Goal: Task Accomplishment & Management: Complete application form

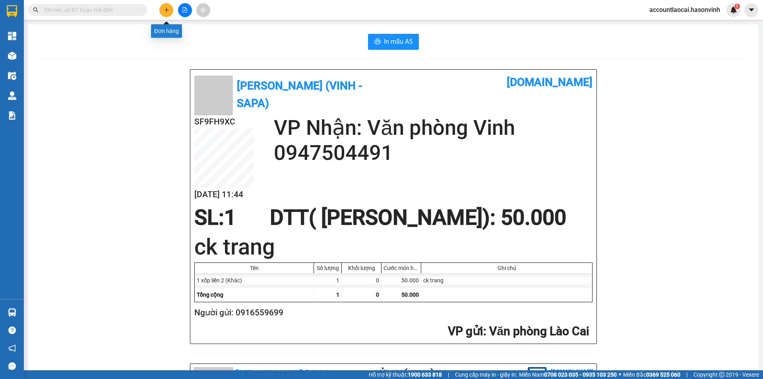
click at [164, 9] on icon "plus" at bounding box center [167, 10] width 6 height 6
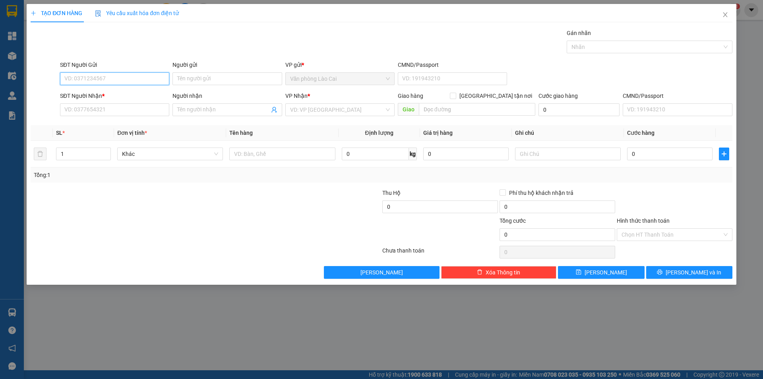
click at [104, 77] on input "SĐT Người Gửi" at bounding box center [114, 78] width 109 height 13
click at [724, 15] on icon "close" at bounding box center [725, 15] width 6 height 6
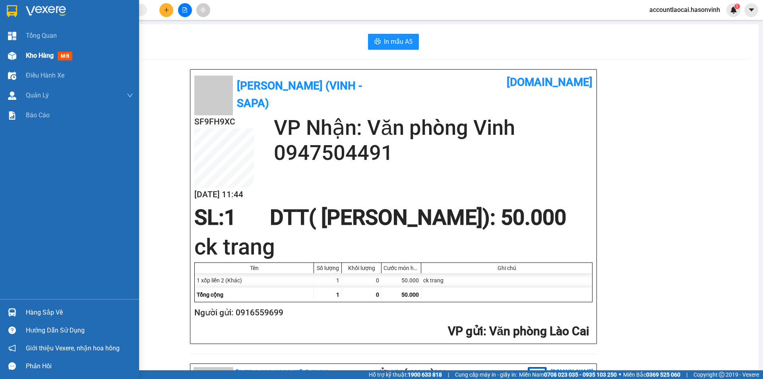
click at [34, 54] on span "Kho hàng" at bounding box center [40, 56] width 28 height 8
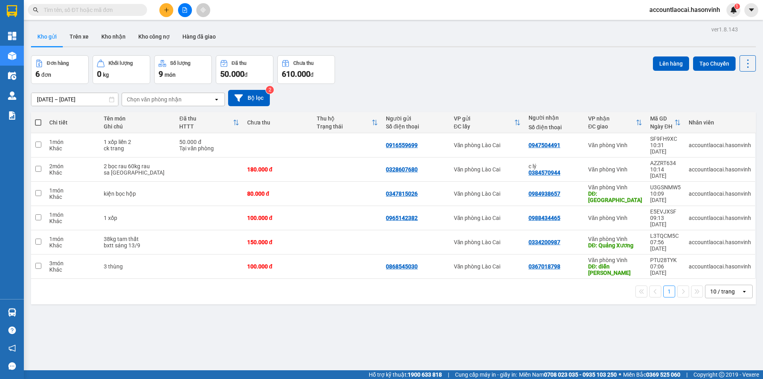
click at [167, 10] on icon "plus" at bounding box center [167, 10] width 6 height 6
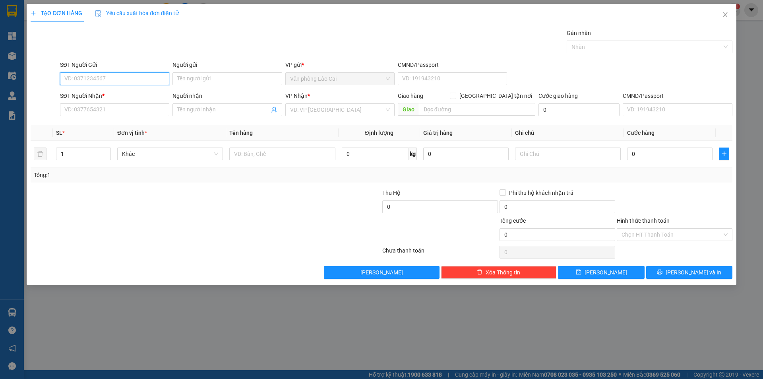
click at [115, 77] on input "SĐT Người Gửi" at bounding box center [114, 78] width 109 height 13
type input "0943042322"
click at [104, 95] on div "0943042322" at bounding box center [115, 94] width 100 height 9
type input "0989600117"
type input "BIG C THANH HÓA"
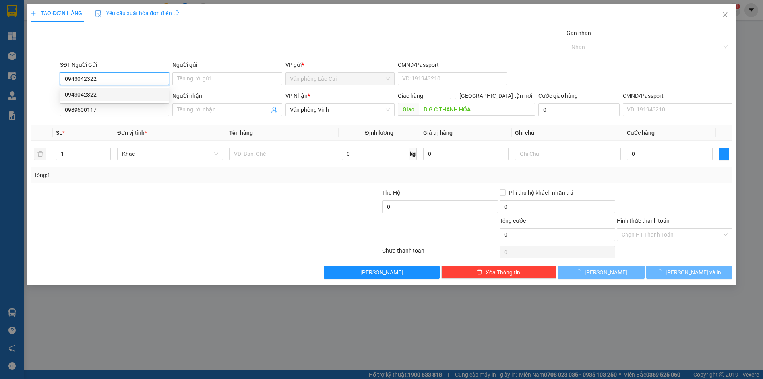
type input "120.000"
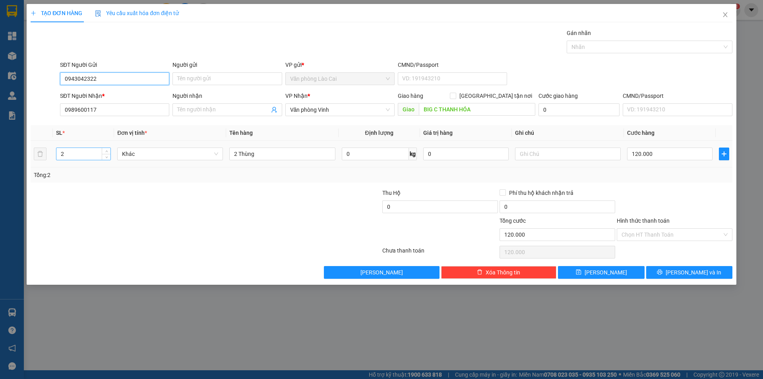
type input "0943042322"
click at [69, 156] on input "2" at bounding box center [83, 154] width 54 height 12
type input "27"
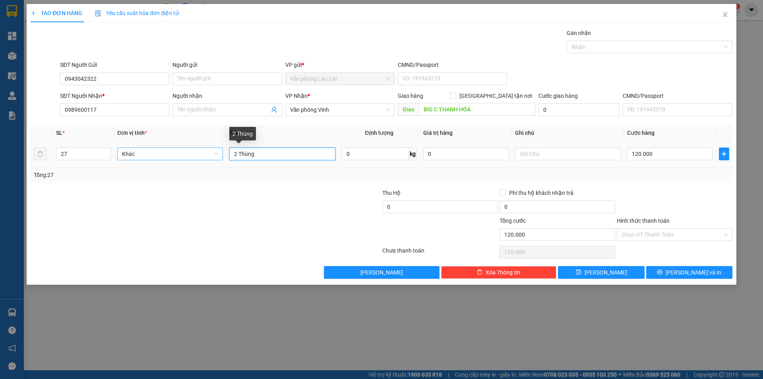
drag, startPoint x: 236, startPoint y: 155, endPoint x: 218, endPoint y: 156, distance: 18.3
click at [222, 156] on tr "27 Khác 2 Thùng 0 kg 0 120.000" at bounding box center [382, 154] width 702 height 27
click at [275, 152] on input "27 Thùng" at bounding box center [282, 153] width 106 height 13
type input "27 Thùng bánh"
click at [532, 150] on input "text" at bounding box center [568, 153] width 106 height 13
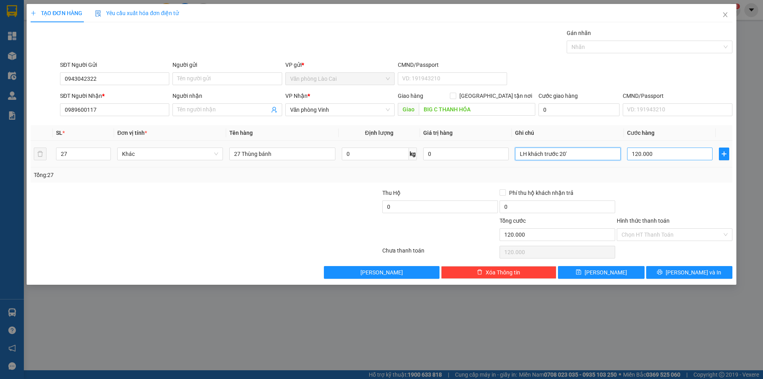
type input "LH khách trước 20'"
click at [681, 156] on input "120.000" at bounding box center [669, 153] width 85 height 13
type input "0"
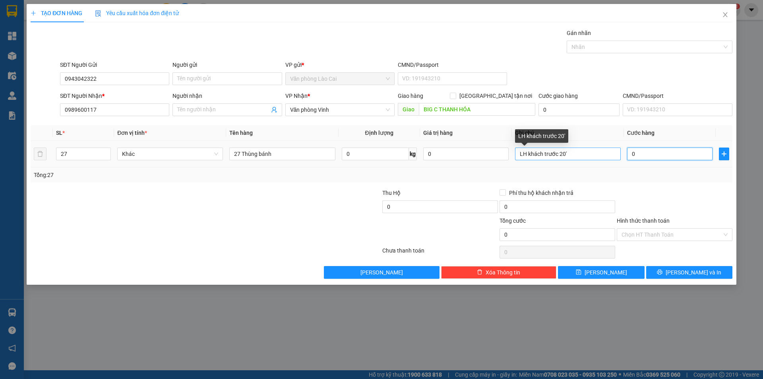
type input "0"
click at [560, 151] on input "LH khách trước 20'" at bounding box center [568, 153] width 106 height 13
type input "LH khách trước 30'"
click at [641, 155] on input "0" at bounding box center [669, 153] width 85 height 13
click at [270, 222] on div at bounding box center [322, 230] width 117 height 28
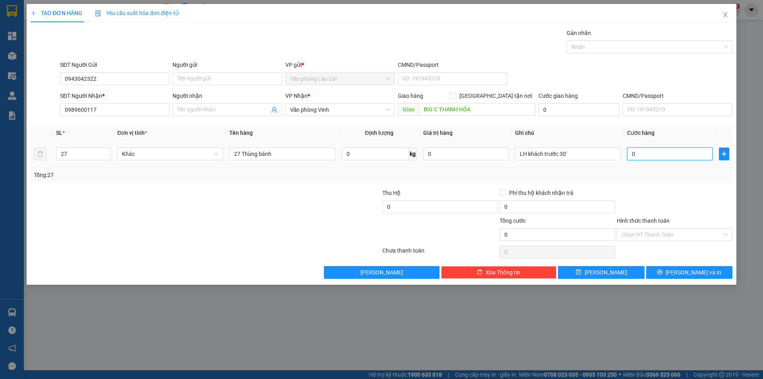
click at [651, 151] on input "0" at bounding box center [669, 153] width 85 height 13
type input "1"
type input "10"
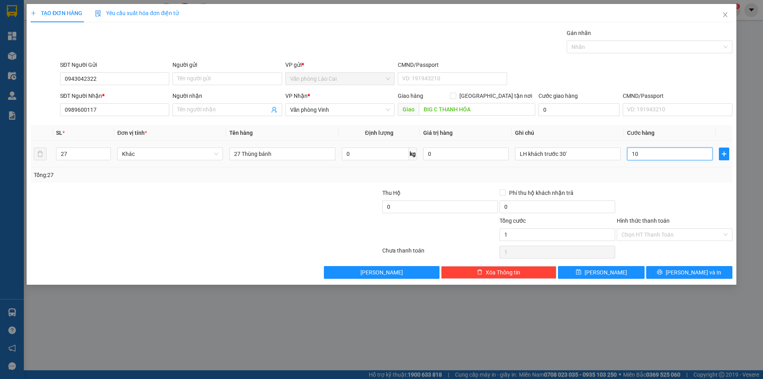
type input "10"
type input "108"
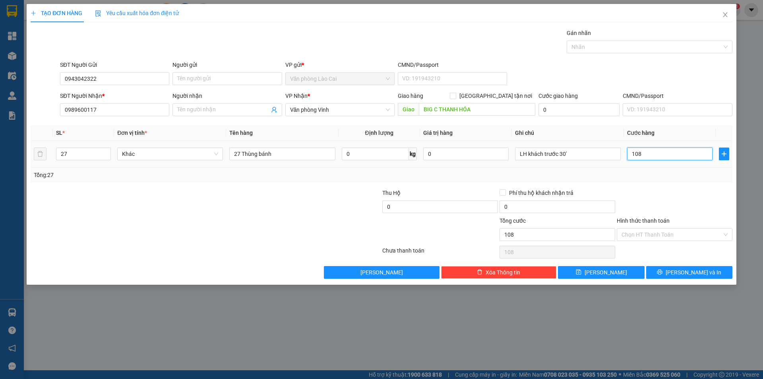
type input "1.080"
type input "10.800"
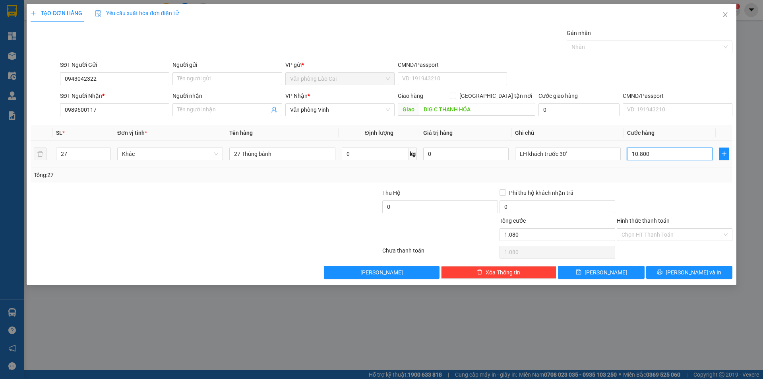
type input "10.800"
type input "108.000"
type input "1.080.000"
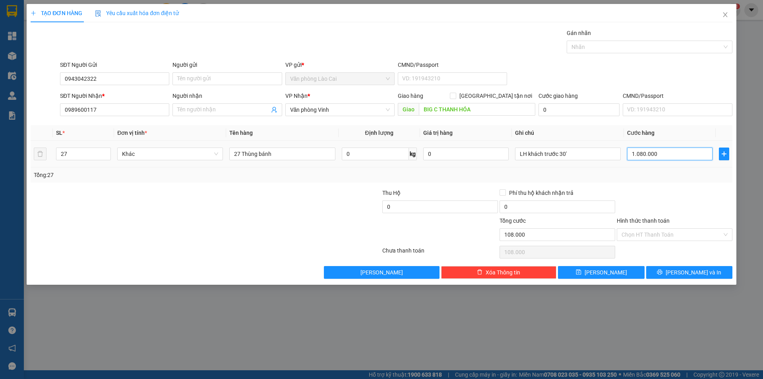
type input "1.080.000"
click at [682, 271] on span "[PERSON_NAME] và In" at bounding box center [693, 272] width 56 height 9
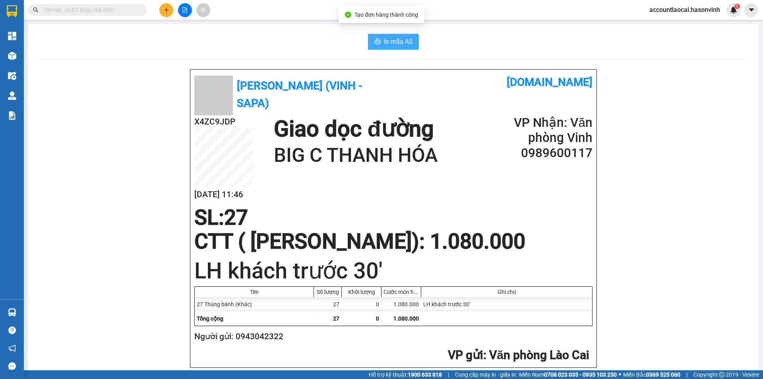
click at [399, 41] on span "In mẫu A5" at bounding box center [398, 42] width 29 height 10
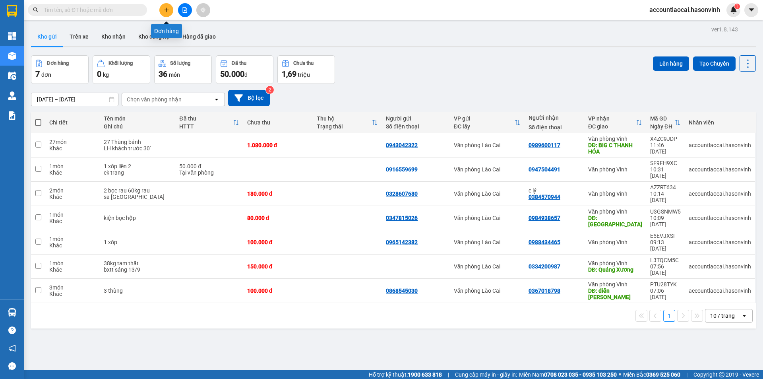
click at [164, 10] on icon "plus" at bounding box center [166, 10] width 4 height 0
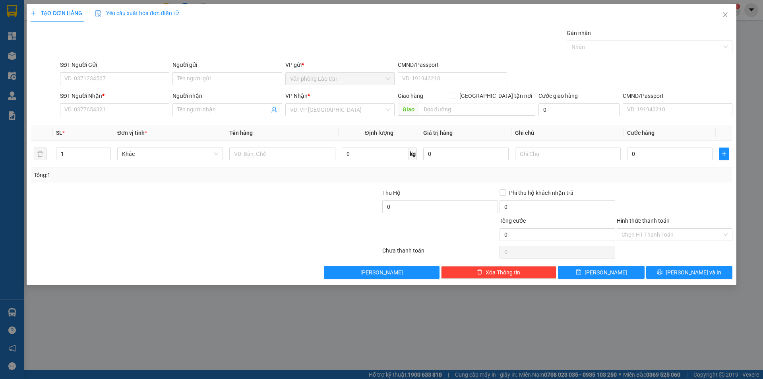
click at [97, 116] on div "SĐT Người Nhận * VD: 0377654321" at bounding box center [114, 105] width 109 height 28
click at [93, 115] on input "SĐT Người Nhận *" at bounding box center [114, 109] width 109 height 13
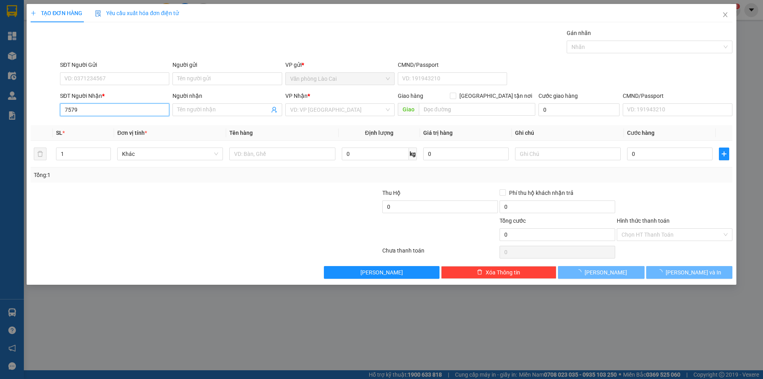
click at [89, 114] on input "7579" at bounding box center [114, 109] width 109 height 13
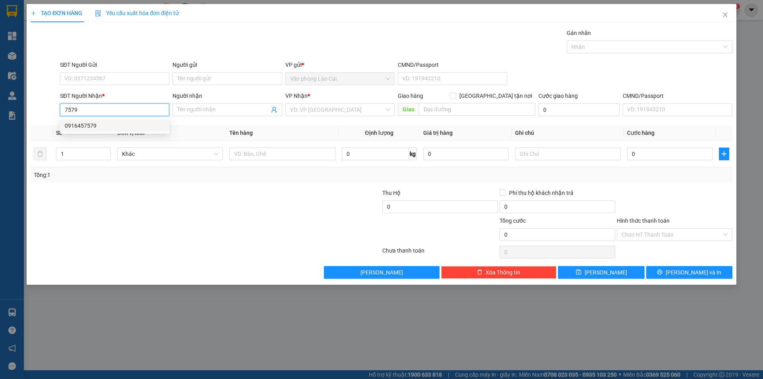
click at [105, 128] on div "0916457579" at bounding box center [115, 125] width 100 height 9
type input "0916457579"
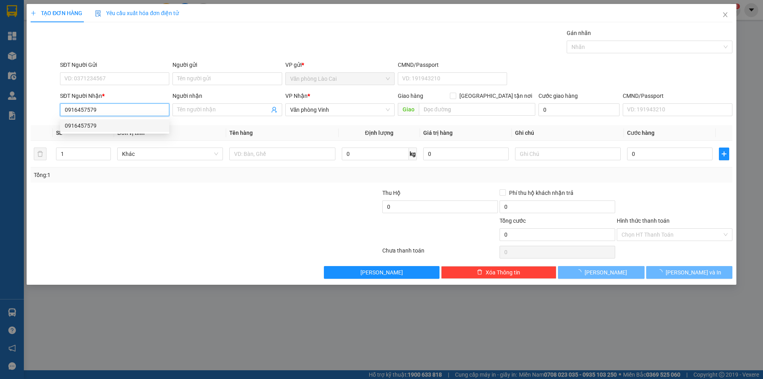
type input "230.000"
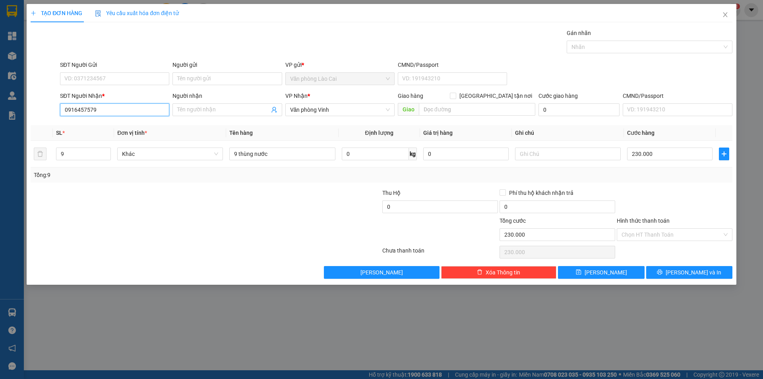
type input "0916457579"
click at [277, 222] on div at bounding box center [322, 230] width 117 height 28
click at [81, 157] on input "9" at bounding box center [83, 154] width 54 height 12
type input "7"
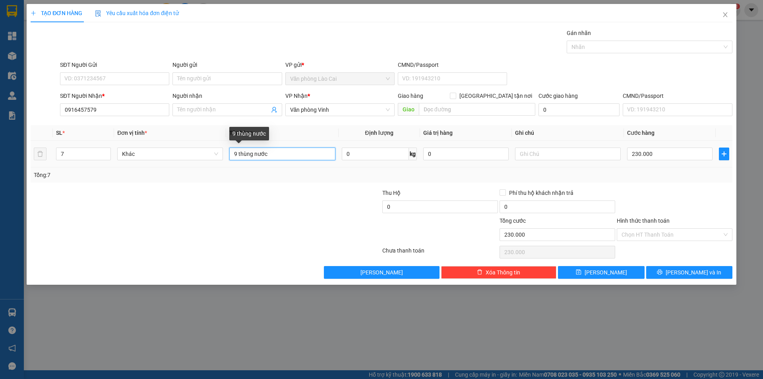
click at [237, 154] on input "9 thùng nước" at bounding box center [282, 153] width 106 height 13
type input "7 thùng nước"
click at [660, 154] on input "230.000" at bounding box center [669, 153] width 85 height 13
drag, startPoint x: 263, startPoint y: 207, endPoint x: 361, endPoint y: 187, distance: 99.8
click at [263, 207] on div at bounding box center [147, 202] width 234 height 28
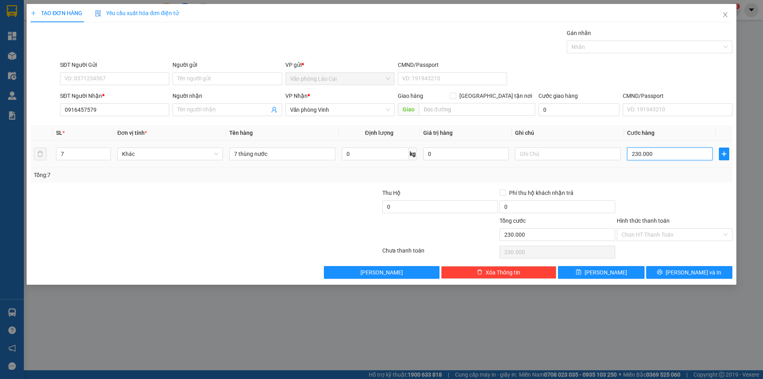
click at [670, 155] on input "230.000" at bounding box center [669, 153] width 85 height 13
type input "1"
type input "17"
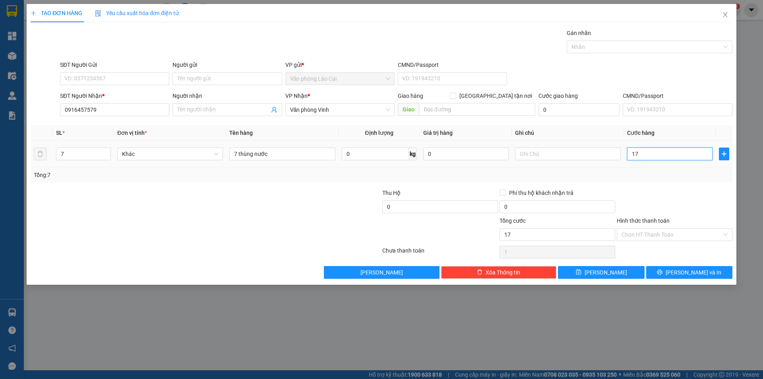
type input "17"
type input "170"
type input "1.700"
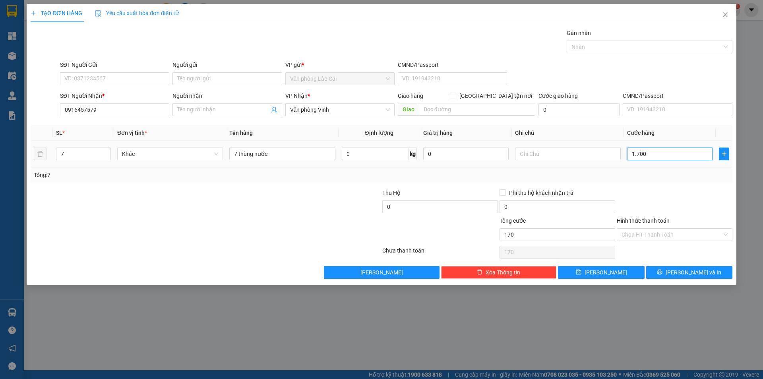
type input "1.700"
type input "17.000"
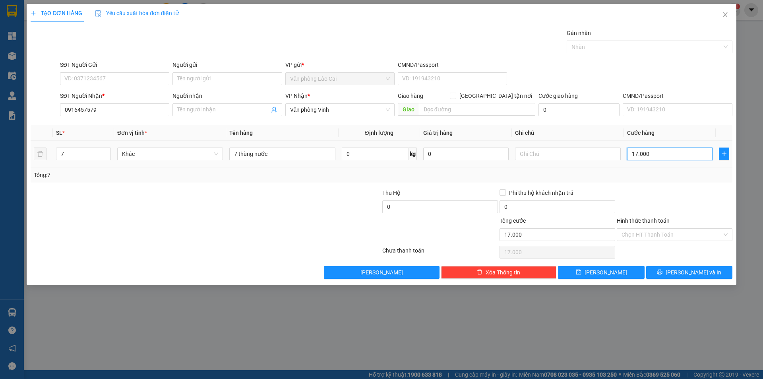
type input "170.000"
click at [690, 271] on span "[PERSON_NAME] và In" at bounding box center [693, 272] width 56 height 9
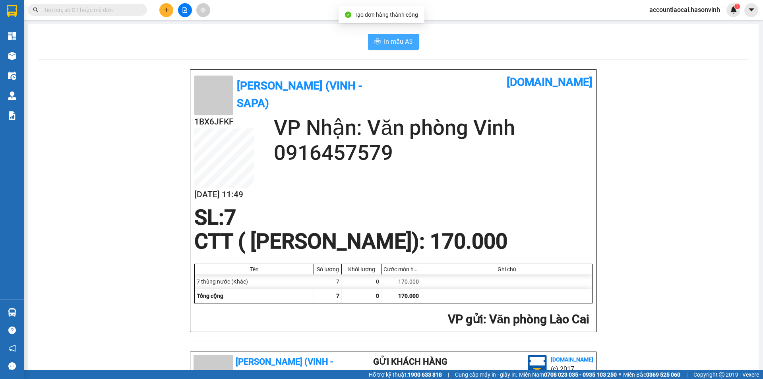
click at [378, 42] on button "In mẫu A5" at bounding box center [393, 42] width 51 height 16
click at [648, 75] on div "Hà Sơn (Vinh - Sapa) vexere.com 1BX6JFKF 12/09 11:49 VP Nhận: Văn phòng Vinh 09…" at bounding box center [393, 361] width 711 height 584
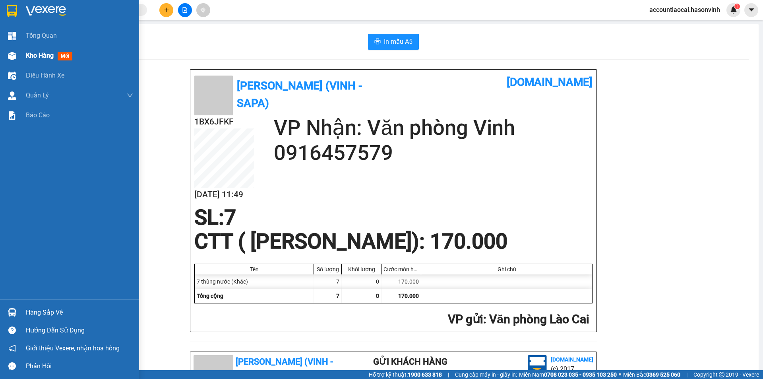
click at [39, 56] on span "Kho hàng" at bounding box center [40, 56] width 28 height 8
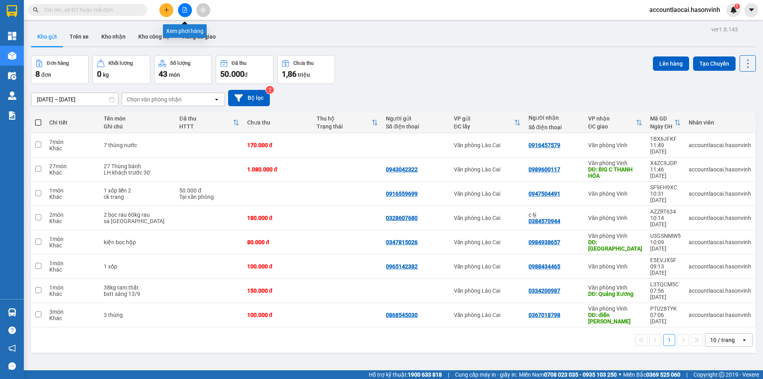
click at [184, 6] on button at bounding box center [185, 10] width 14 height 14
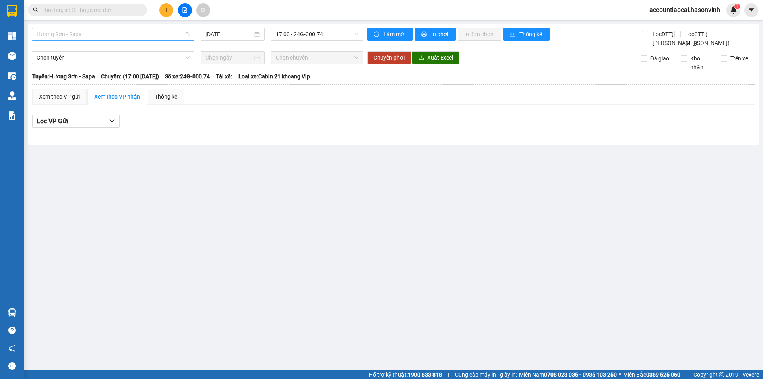
click at [133, 33] on span "Hương Sơn - Sapa" at bounding box center [113, 34] width 153 height 12
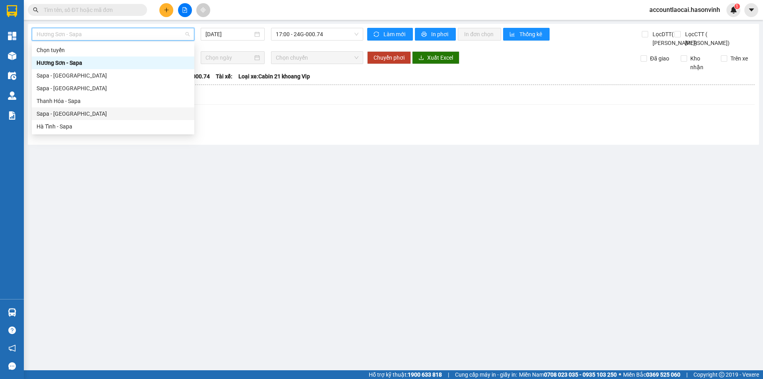
click at [62, 113] on div "Sapa - Hà Tĩnh" at bounding box center [113, 113] width 153 height 9
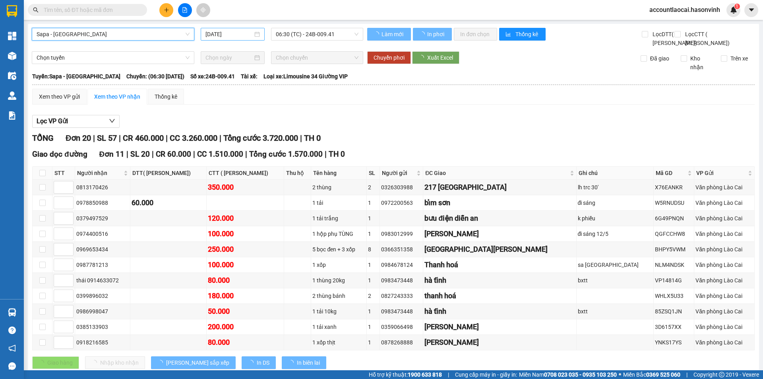
click at [240, 30] on input "12/09/2025" at bounding box center [228, 34] width 47 height 9
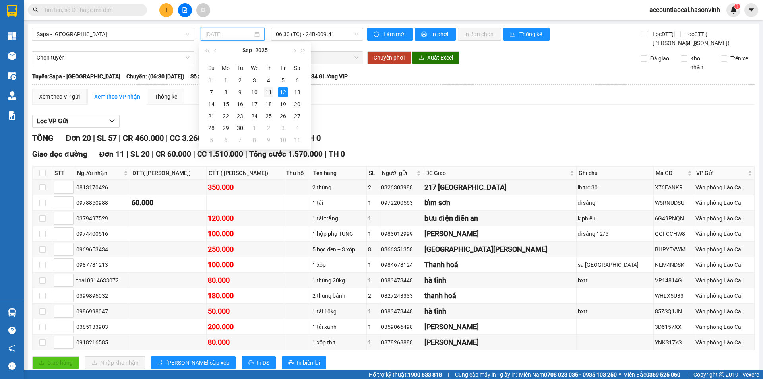
click at [266, 92] on div "11" at bounding box center [269, 92] width 10 height 10
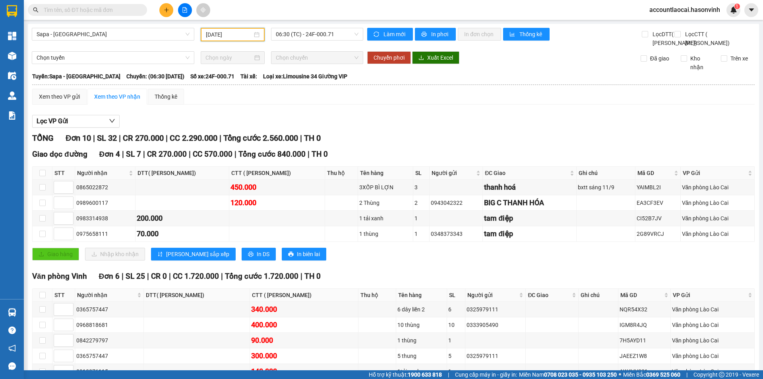
click at [239, 37] on input "11/09/2025" at bounding box center [229, 34] width 46 height 9
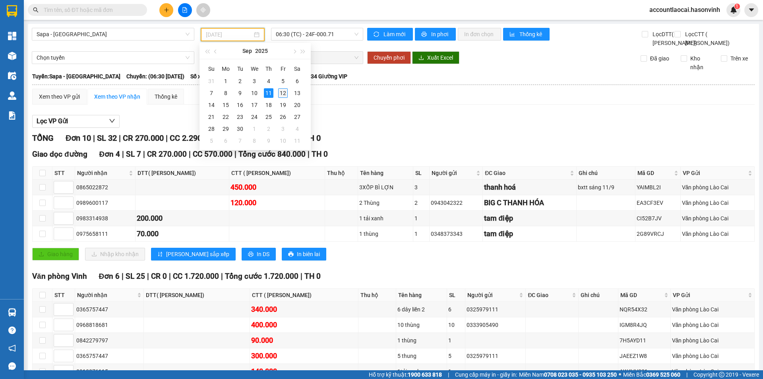
click at [282, 91] on div "12" at bounding box center [283, 93] width 10 height 10
type input "12/09/2025"
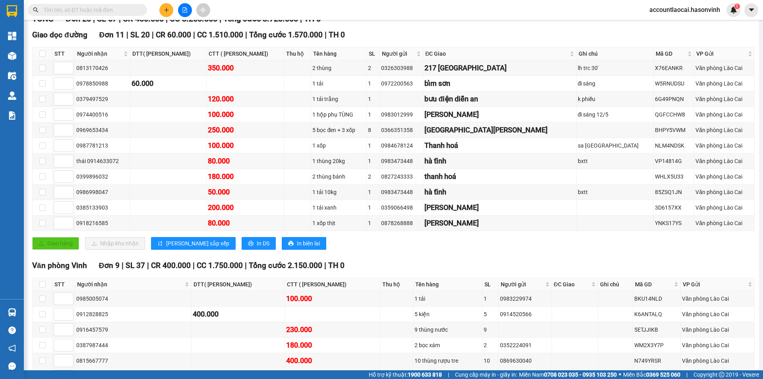
scroll to position [238, 0]
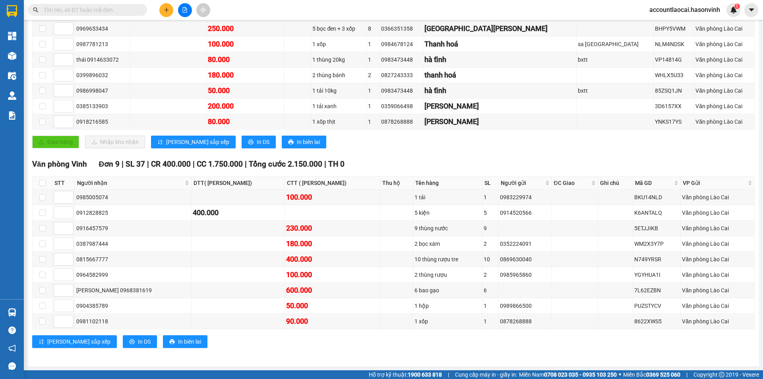
click at [271, 351] on div "Văn phòng Vinh Đơn 9 | SL 37 | CR 400.000 | CC 1.750.000 | Tổng cước 2.150.000 …" at bounding box center [393, 255] width 722 height 195
